Goal: Information Seeking & Learning: Learn about a topic

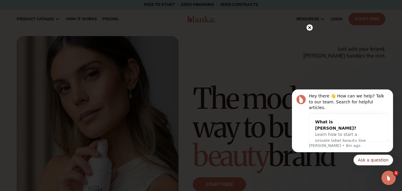
click at [309, 27] on icon at bounding box center [309, 27] width 3 height 3
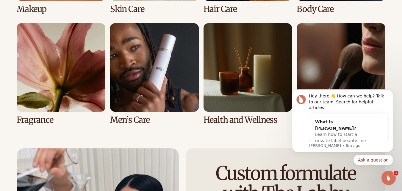
scroll to position [1242, 0]
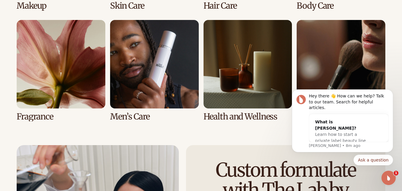
click at [139, 84] on link "6 / 8" at bounding box center [154, 70] width 89 height 101
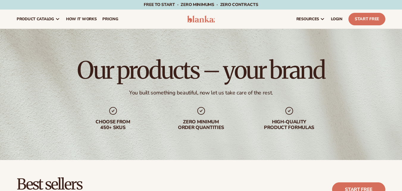
scroll to position [135, 0]
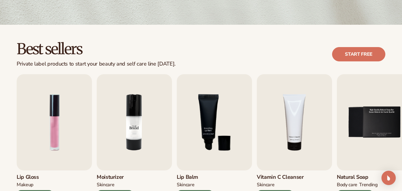
click at [156, 133] on img "2 / 9" at bounding box center [134, 122] width 75 height 96
click at [133, 131] on img "2 / 9" at bounding box center [134, 122] width 75 height 96
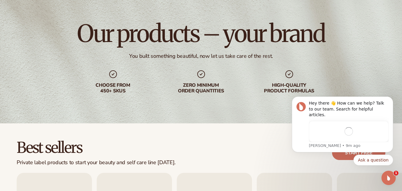
scroll to position [0, 0]
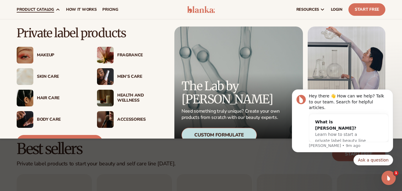
click at [49, 53] on div "Makeup" at bounding box center [61, 55] width 48 height 5
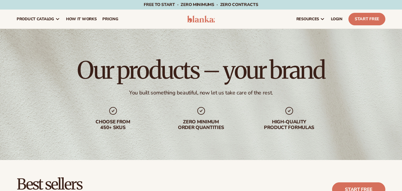
click at [199, 20] on img at bounding box center [201, 18] width 28 height 7
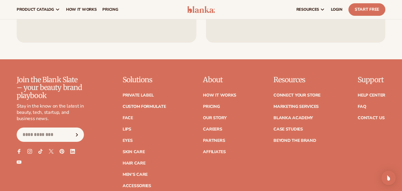
scroll to position [2298, 0]
